Goal: Transaction & Acquisition: Download file/media

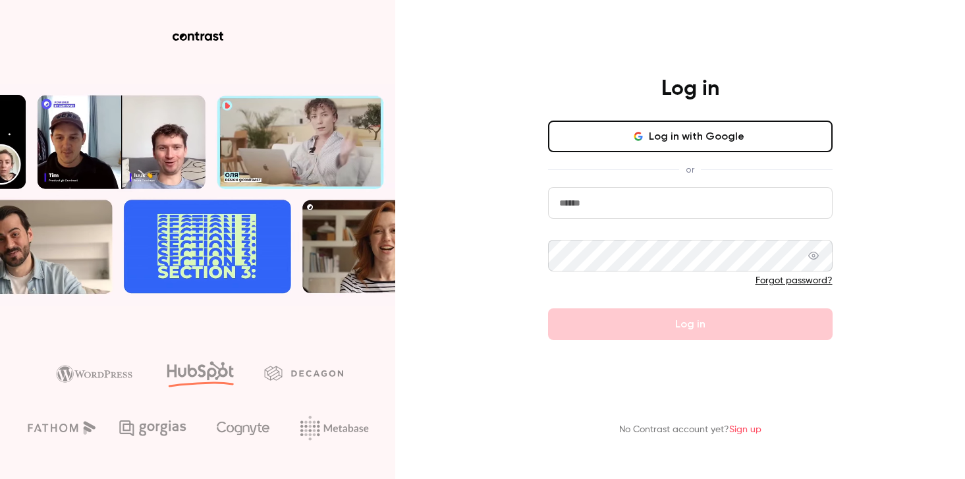
type input "**********"
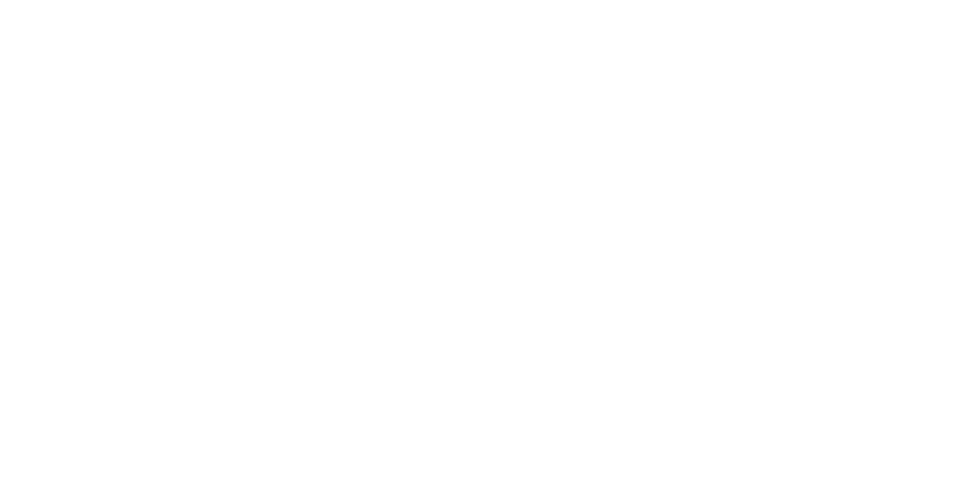
click at [761, 0] on html at bounding box center [482, 0] width 965 height 0
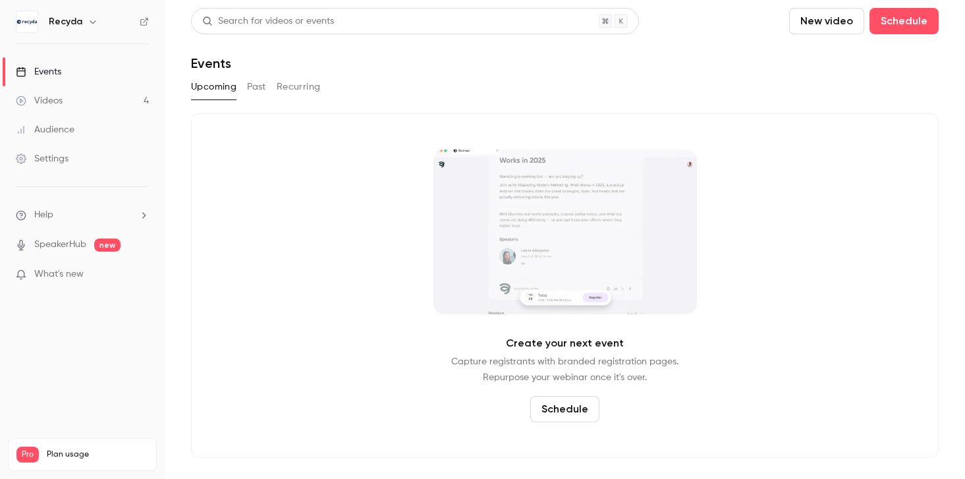
click at [60, 74] on div "Events" at bounding box center [38, 71] width 45 height 13
click at [261, 88] on button "Past" at bounding box center [256, 86] width 19 height 21
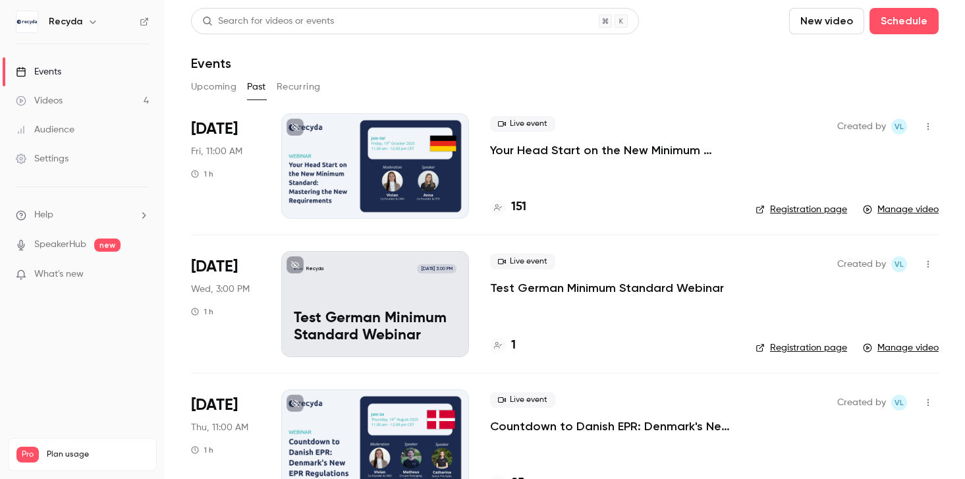
click at [453, 177] on div at bounding box center [375, 165] width 188 height 105
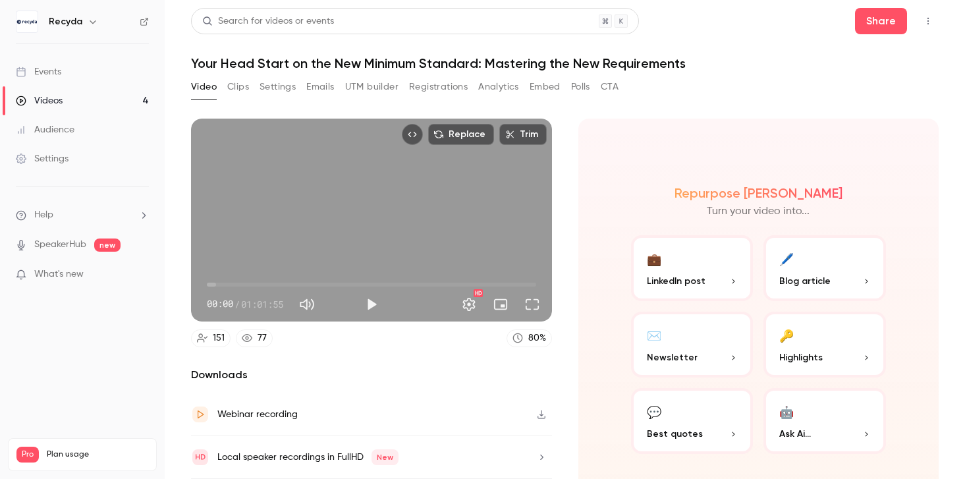
click at [501, 83] on button "Analytics" at bounding box center [498, 86] width 41 height 21
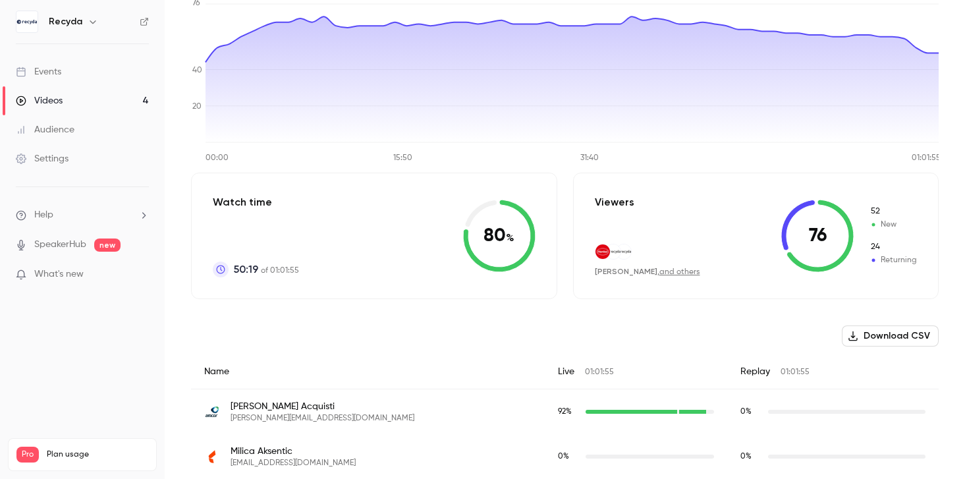
scroll to position [222, 0]
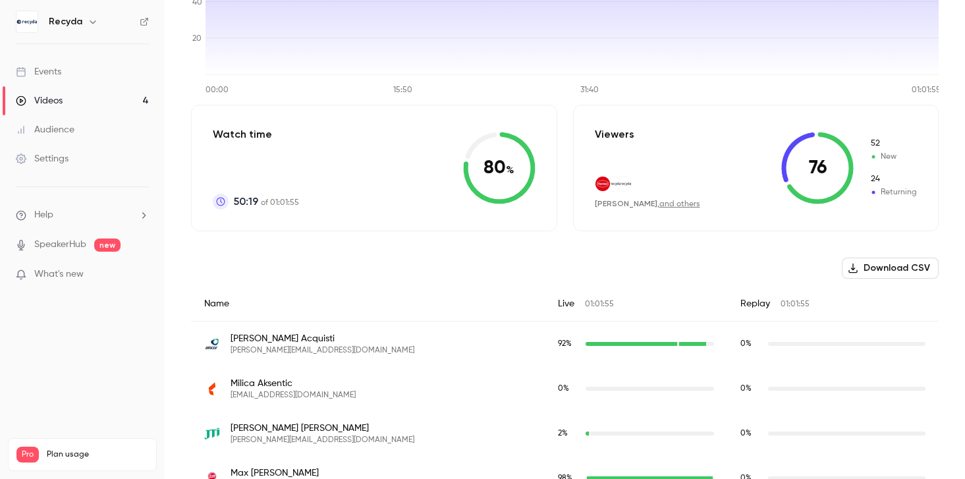
click at [877, 273] on button "Download CSV" at bounding box center [890, 268] width 97 height 21
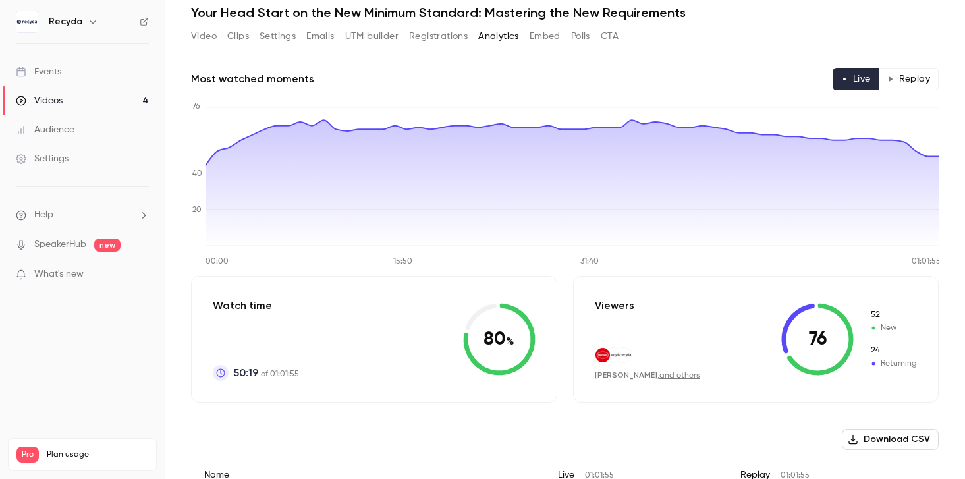
scroll to position [155, 0]
